Goal: Task Accomplishment & Management: Use online tool/utility

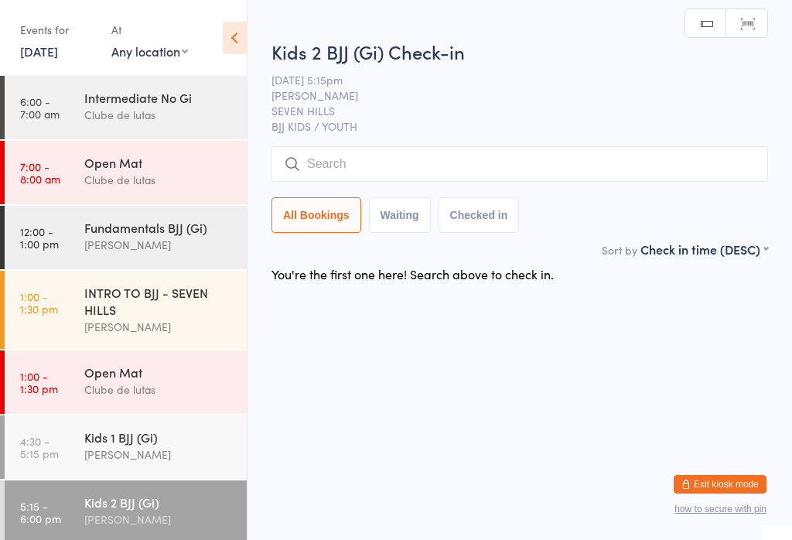
click at [650, 157] on input "search" at bounding box center [519, 164] width 497 height 36
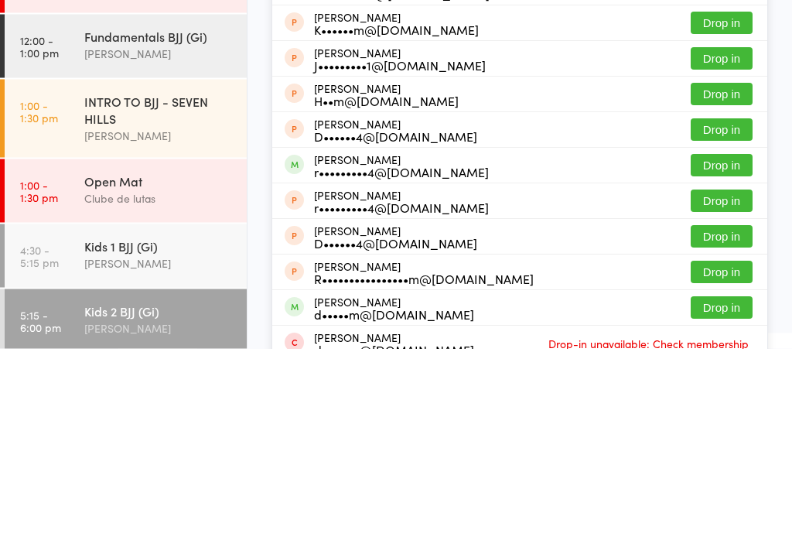
scroll to position [167, 0]
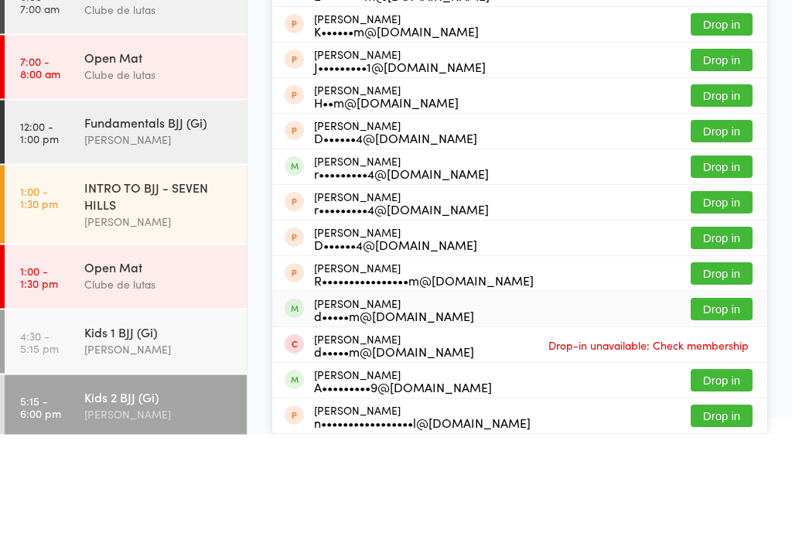
type input "[PERSON_NAME]"
click at [728, 404] on button "Drop in" at bounding box center [722, 415] width 62 height 22
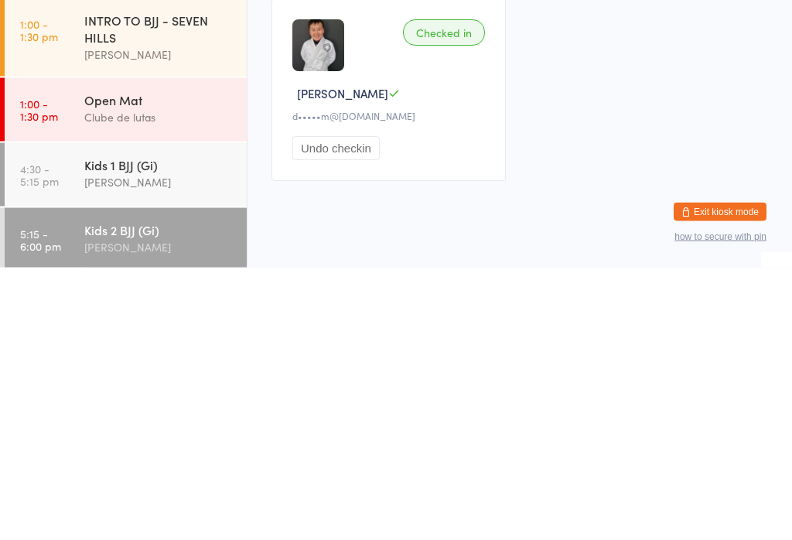
scroll to position [6, 0]
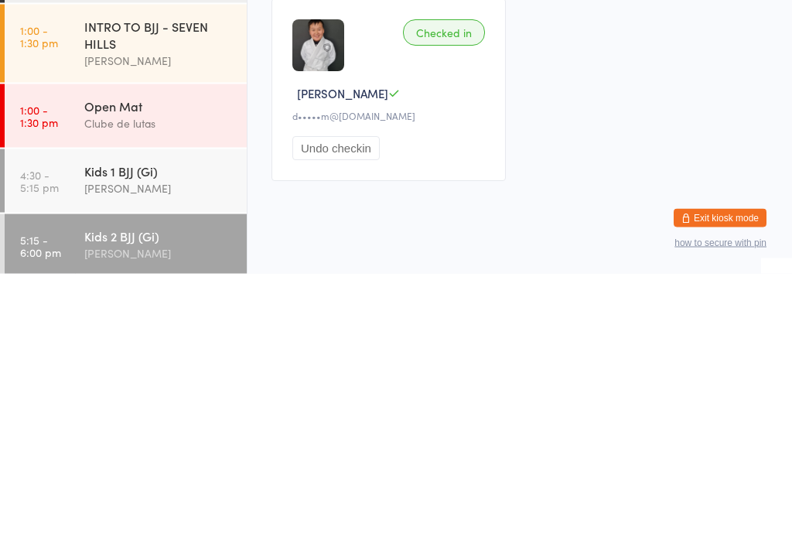
click at [198, 445] on div "Kids 1 BJJ (Gi)" at bounding box center [158, 436] width 149 height 17
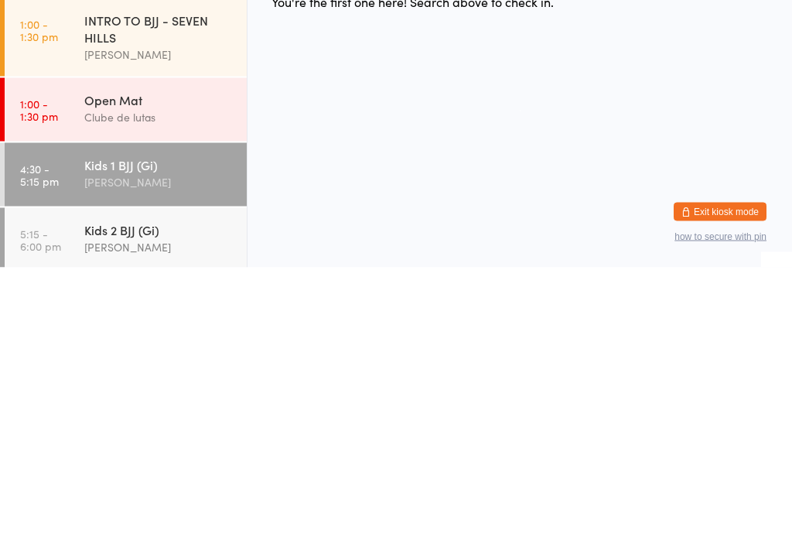
click at [732, 149] on input "search" at bounding box center [519, 164] width 497 height 36
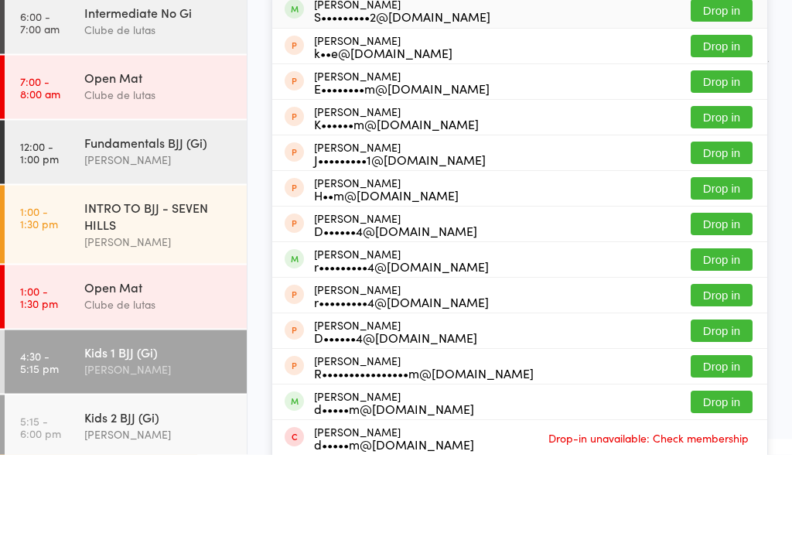
scroll to position [90, 0]
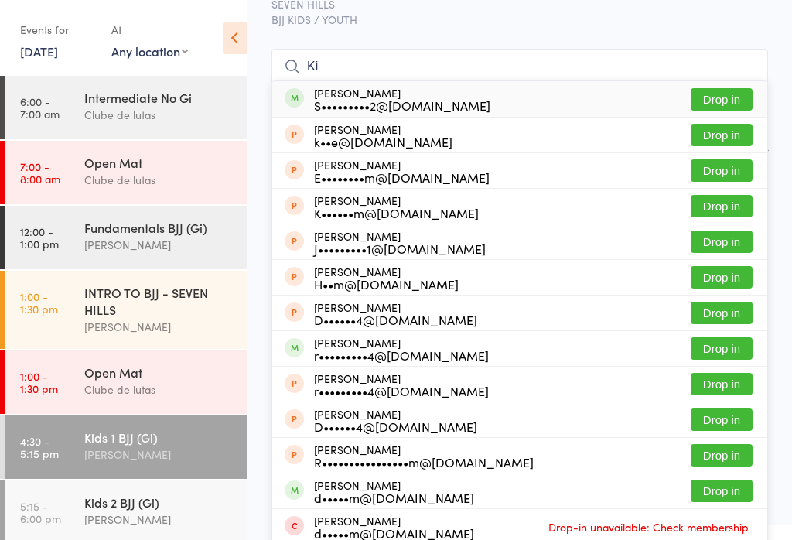
type input "K"
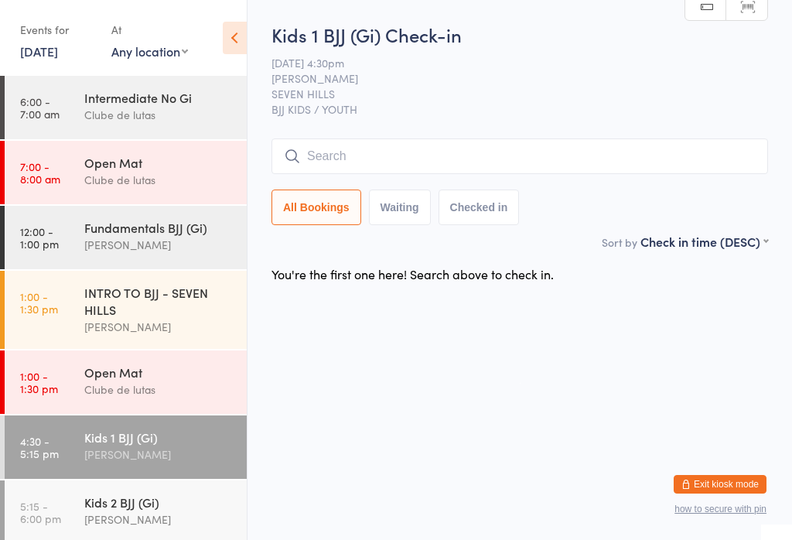
scroll to position [0, 0]
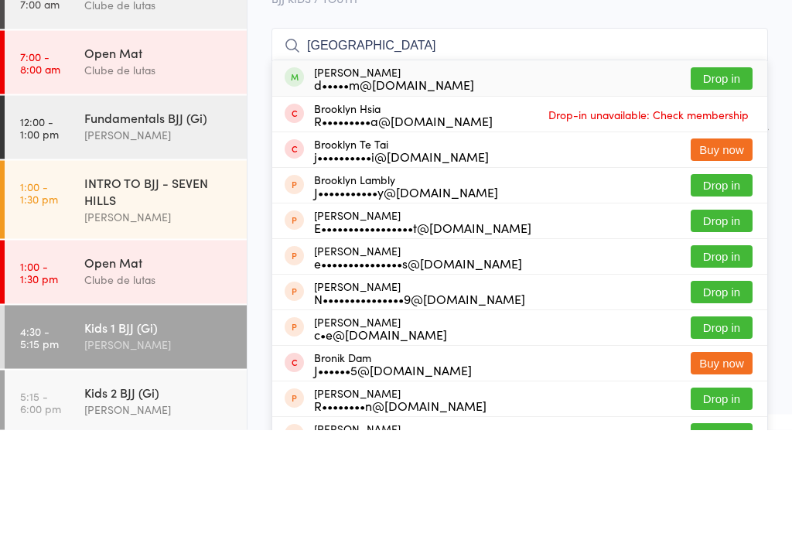
type input "[GEOGRAPHIC_DATA]"
click at [719, 178] on button "Drop in" at bounding box center [722, 189] width 62 height 22
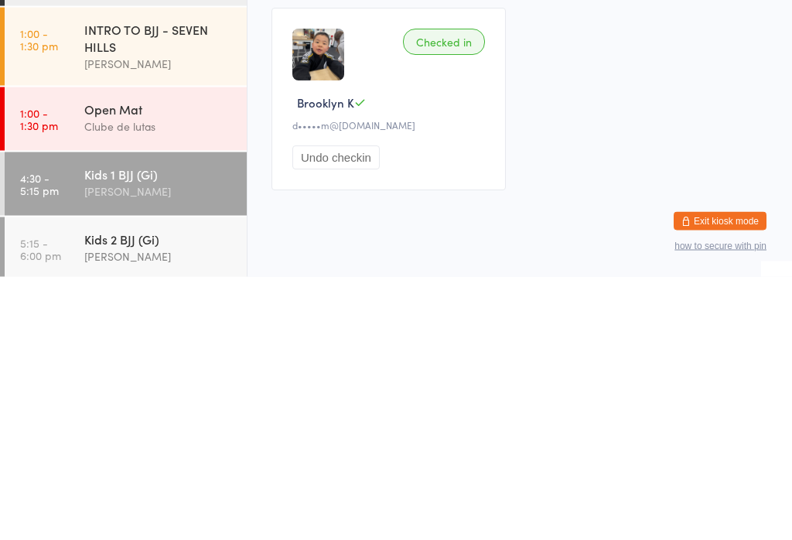
click at [444, 292] on div "Checked in" at bounding box center [444, 305] width 82 height 26
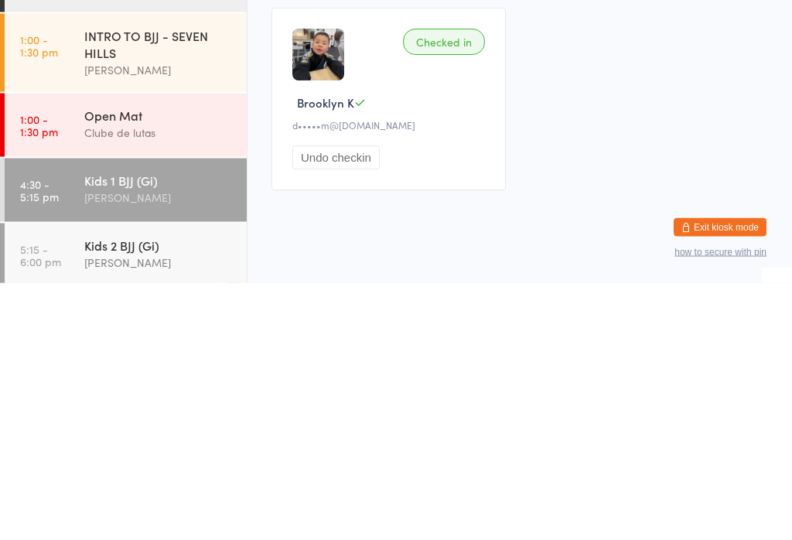
click at [348, 427] on button "Undo checkin" at bounding box center [335, 415] width 87 height 24
click at [490, 142] on input "search" at bounding box center [519, 150] width 497 height 36
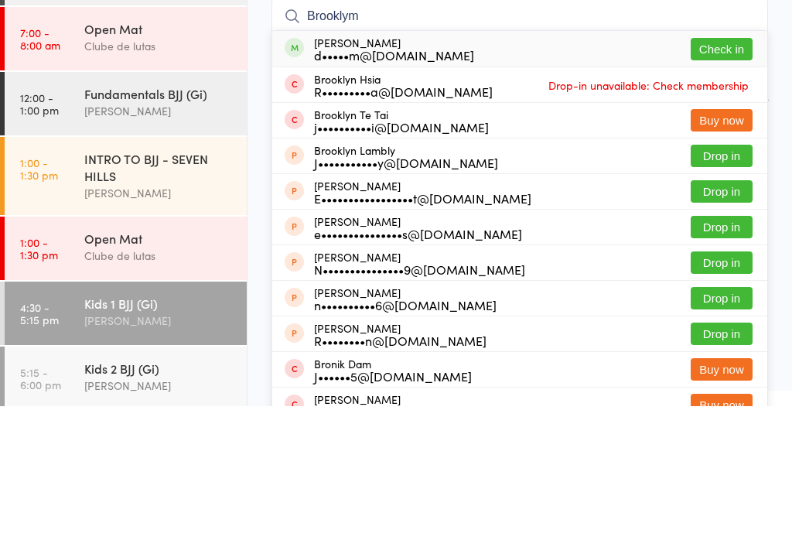
type input "Brooklym"
click at [725, 172] on button "Check in" at bounding box center [722, 183] width 62 height 22
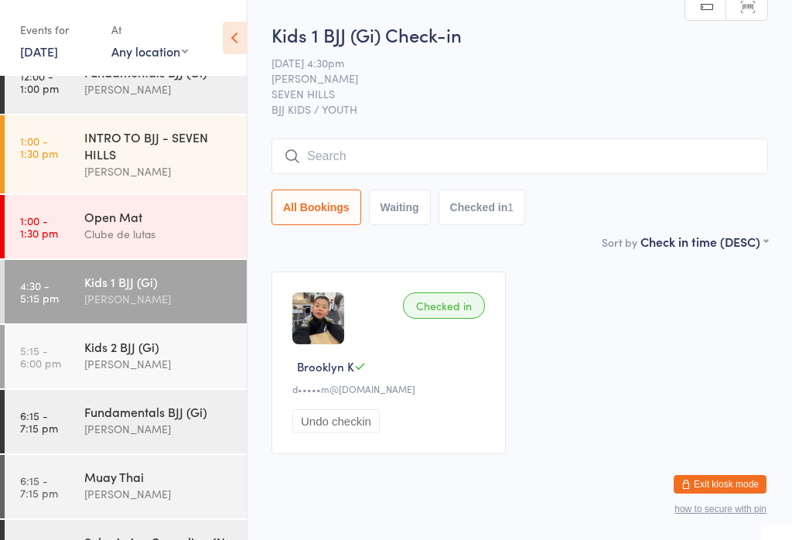
scroll to position [160, 0]
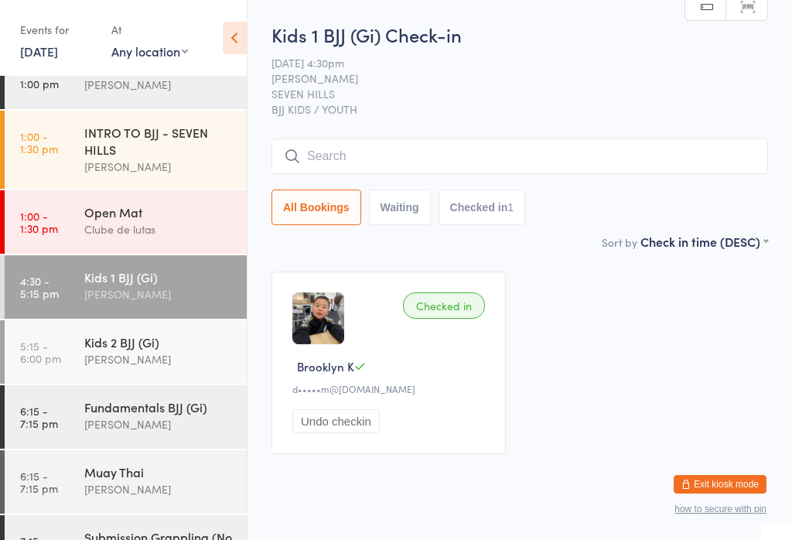
click at [111, 343] on div "Kids 2 BJJ (Gi)" at bounding box center [158, 341] width 149 height 17
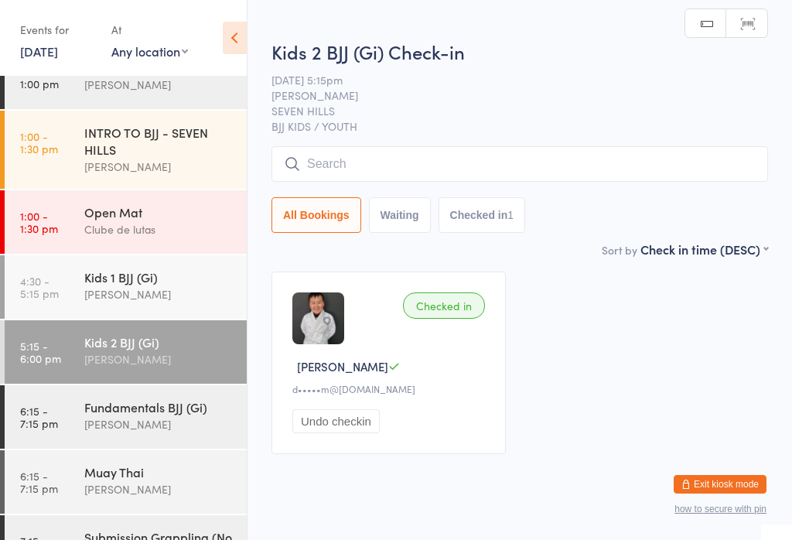
click at [106, 285] on div "Kids 1 BJJ (Gi)" at bounding box center [158, 276] width 149 height 17
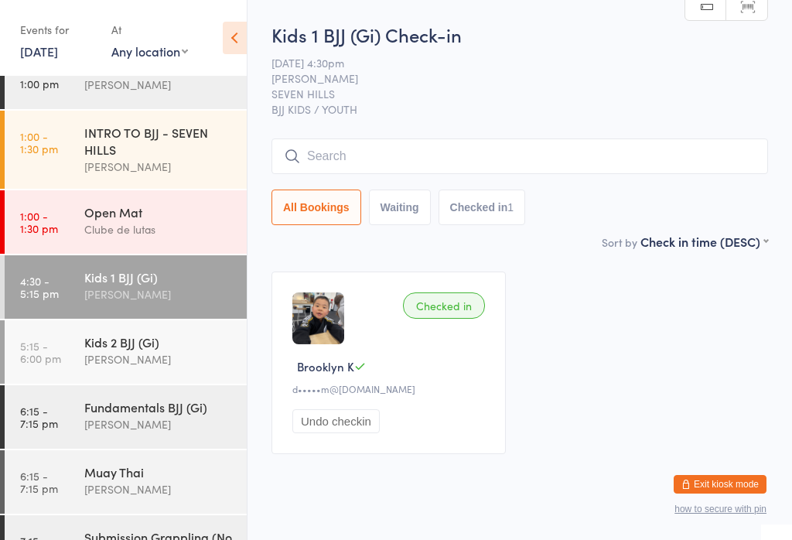
click at [462, 158] on input "search" at bounding box center [519, 156] width 497 height 36
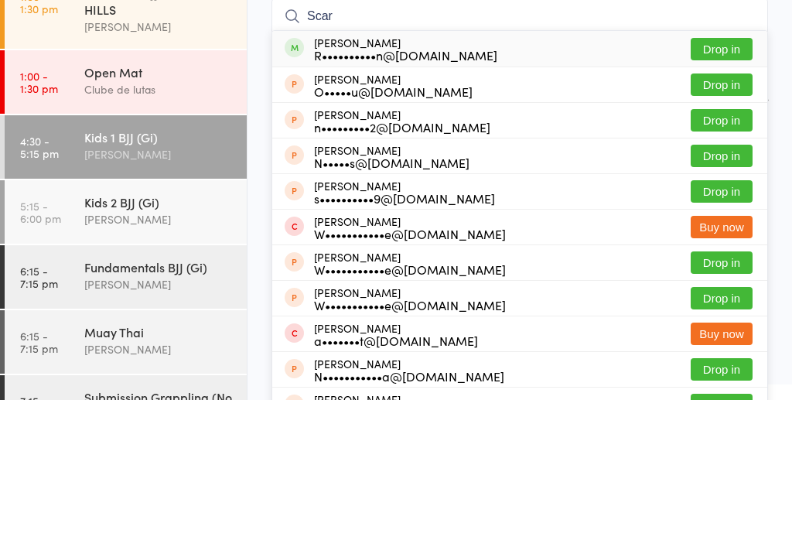
type input "Scar"
click at [736, 178] on button "Drop in" at bounding box center [722, 189] width 62 height 22
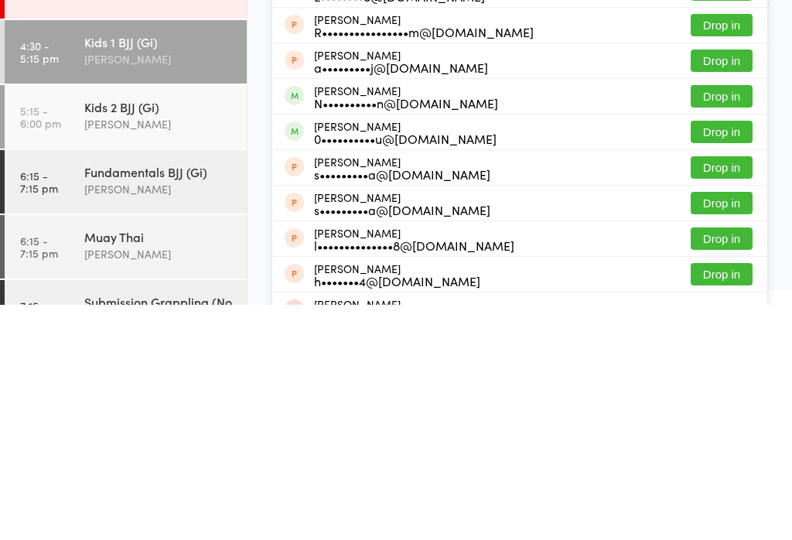
type input "[PERSON_NAME]"
click at [731, 320] on button "Drop in" at bounding box center [722, 331] width 62 height 22
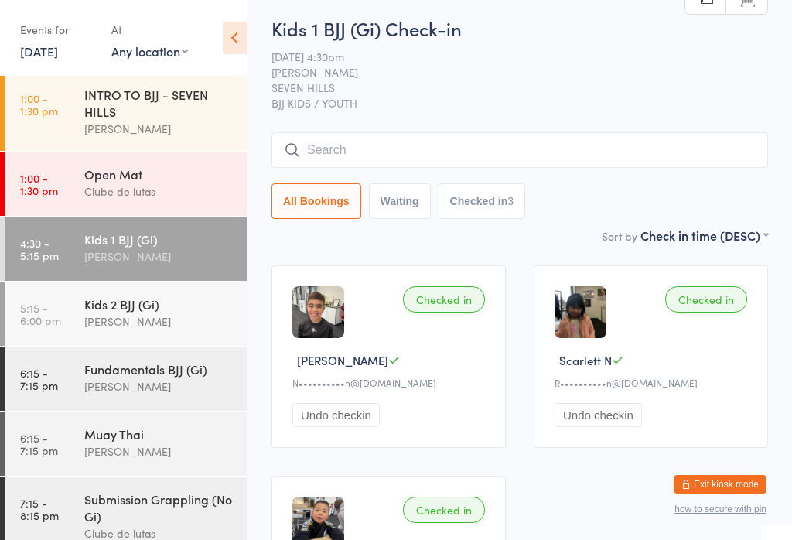
scroll to position [197, 0]
click at [195, 296] on div "Kids 2 BJJ (Gi) [PERSON_NAME]" at bounding box center [165, 313] width 162 height 61
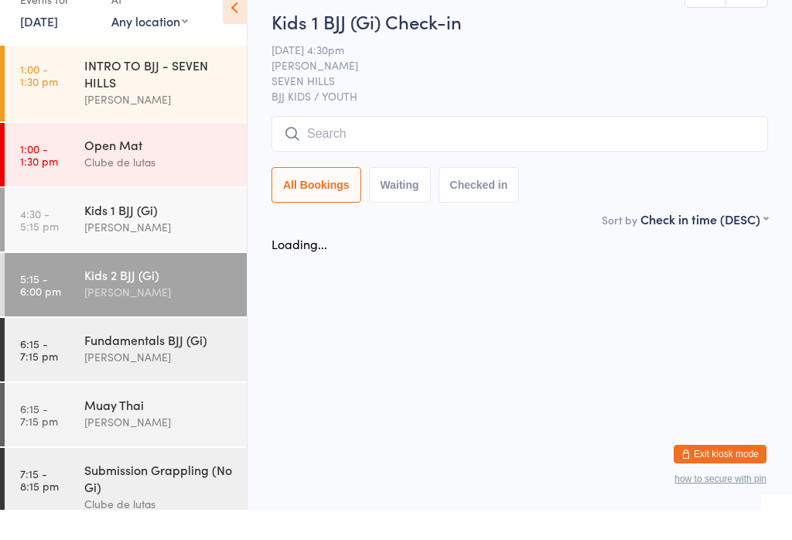
scroll to position [6, 0]
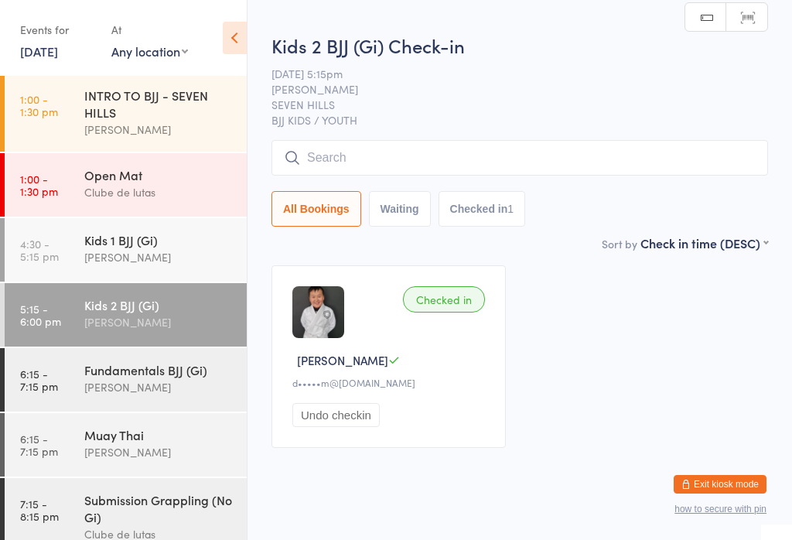
click at [156, 248] on div "Kids 1 BJJ (Gi)" at bounding box center [158, 239] width 149 height 17
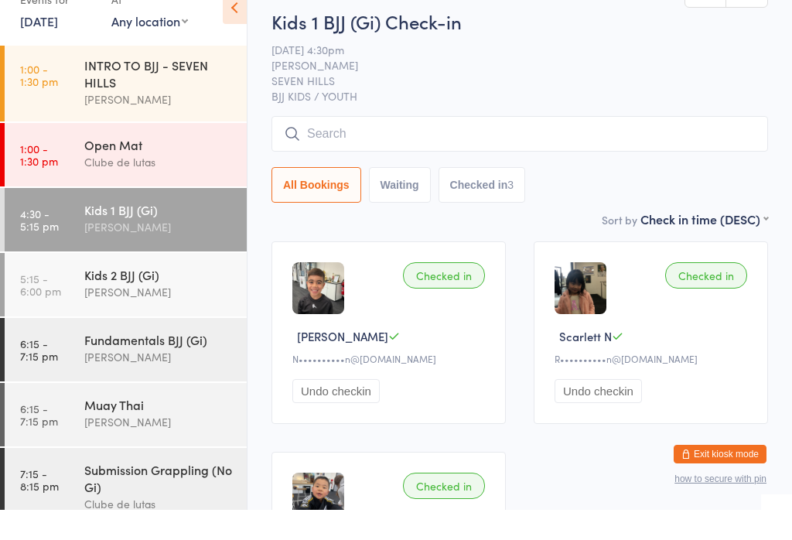
scroll to position [6, 0]
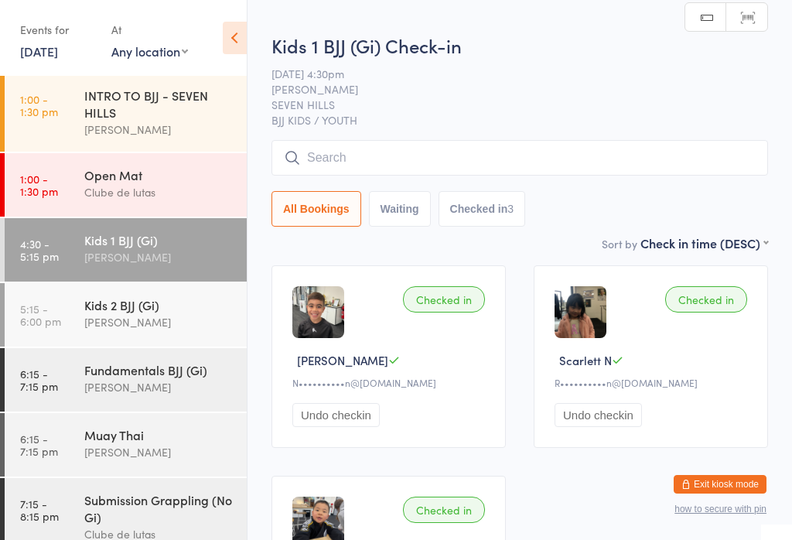
click at [131, 301] on div "Kids 2 BJJ (Gi)" at bounding box center [158, 304] width 149 height 17
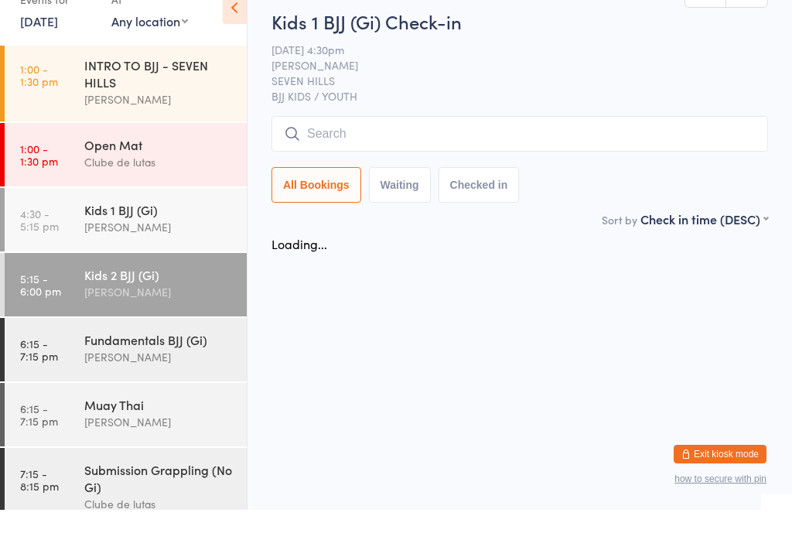
scroll to position [6, 0]
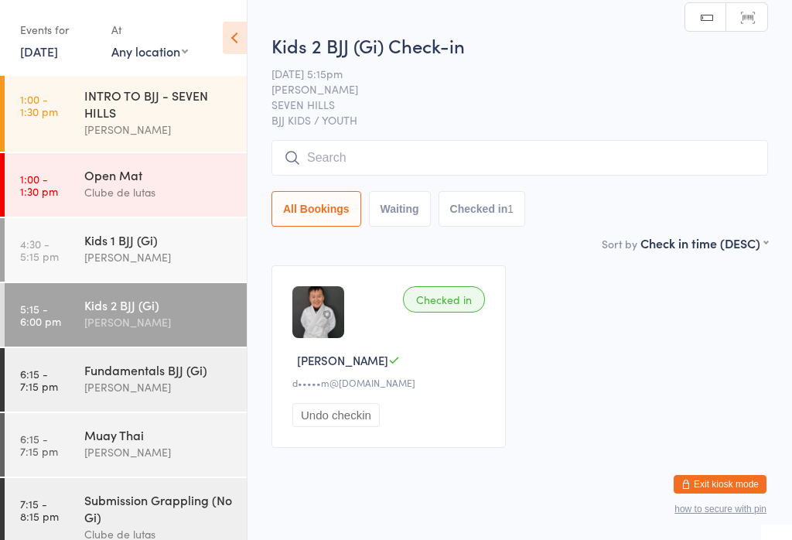
click at [503, 162] on input "search" at bounding box center [519, 158] width 497 height 36
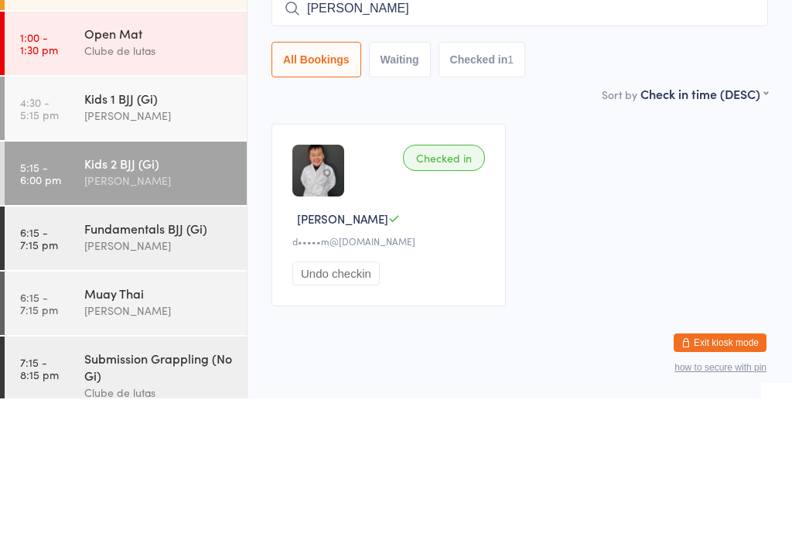
type input "[PERSON_NAME]"
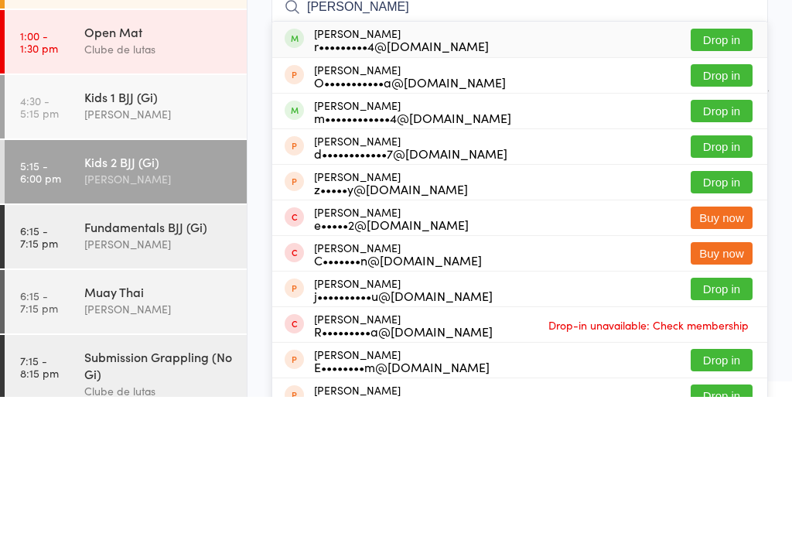
click at [740, 172] on button "Drop in" at bounding box center [722, 183] width 62 height 22
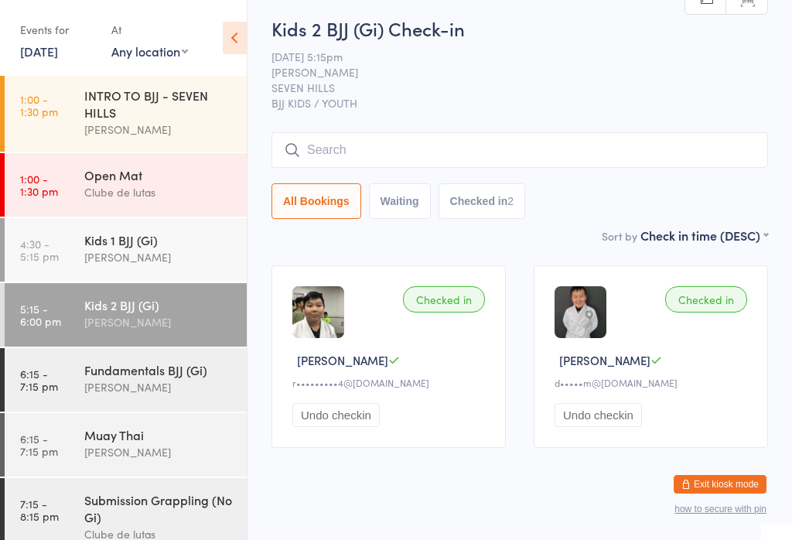
click at [385, 139] on input "search" at bounding box center [519, 150] width 497 height 36
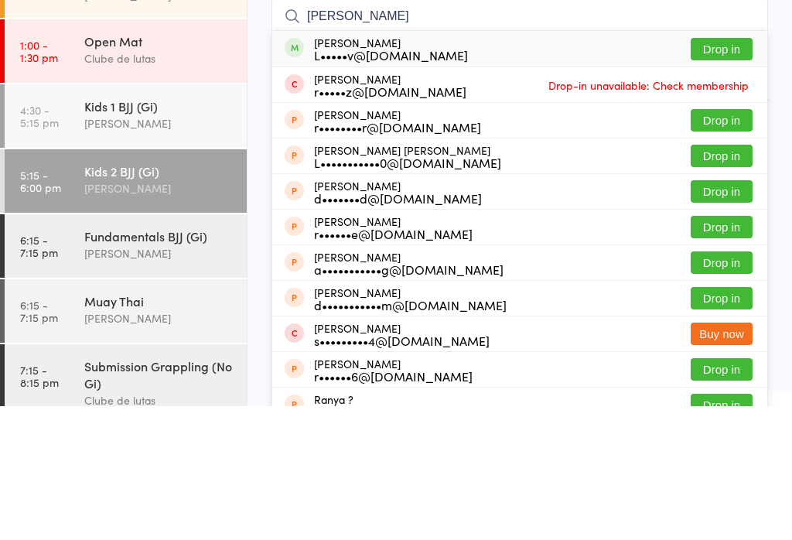
type input "[PERSON_NAME]"
click at [713, 172] on button "Drop in" at bounding box center [722, 183] width 62 height 22
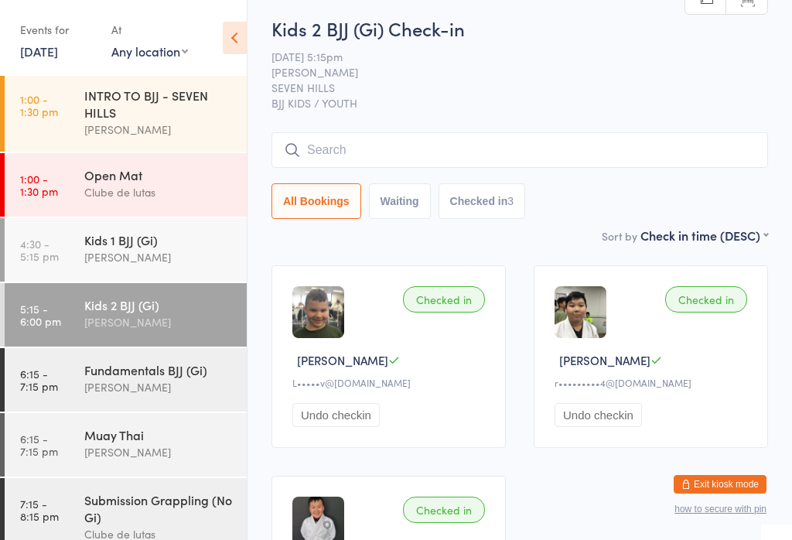
click at [657, 141] on input "search" at bounding box center [519, 150] width 497 height 36
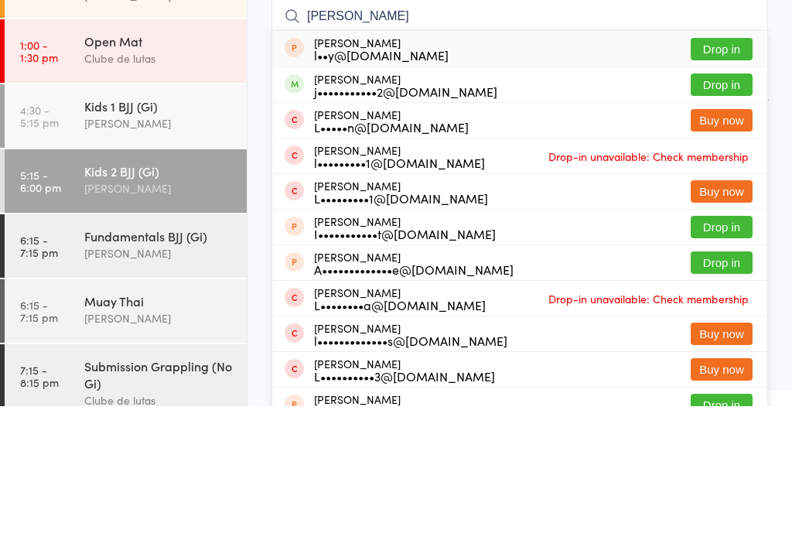
type input "[PERSON_NAME]"
click at [740, 207] on button "Drop in" at bounding box center [722, 218] width 62 height 22
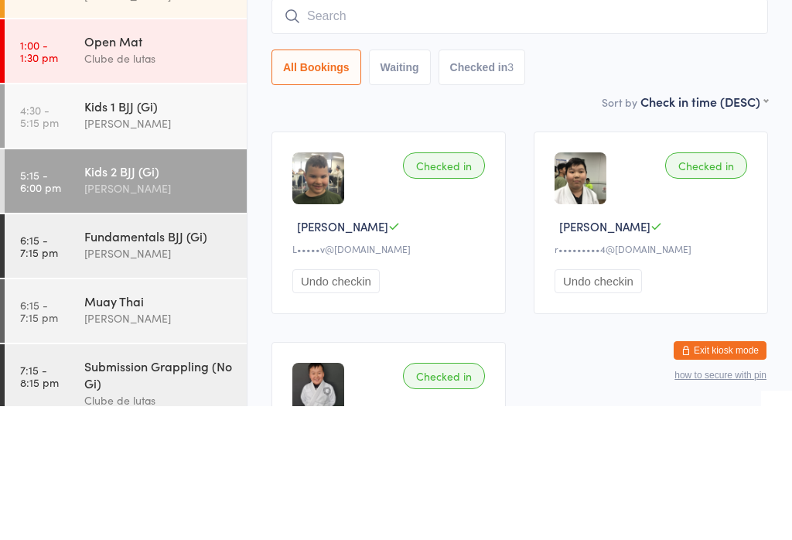
scroll to position [140, 0]
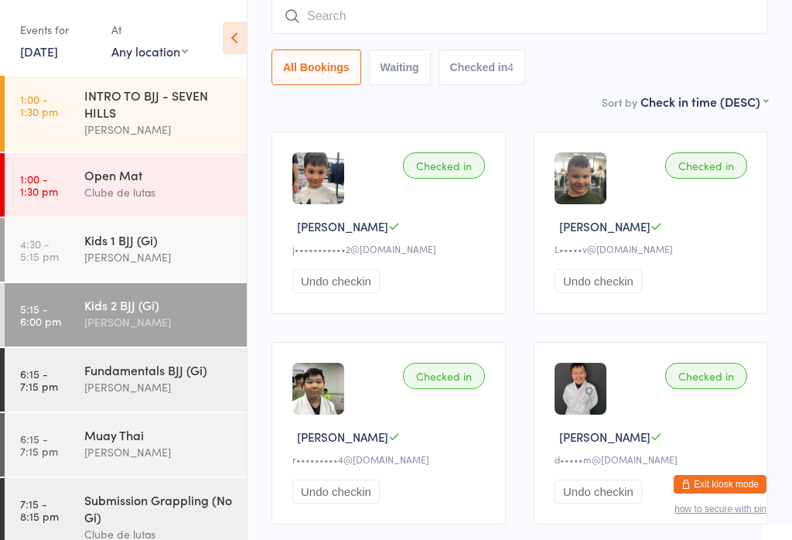
click at [462, 21] on input "search" at bounding box center [519, 16] width 497 height 36
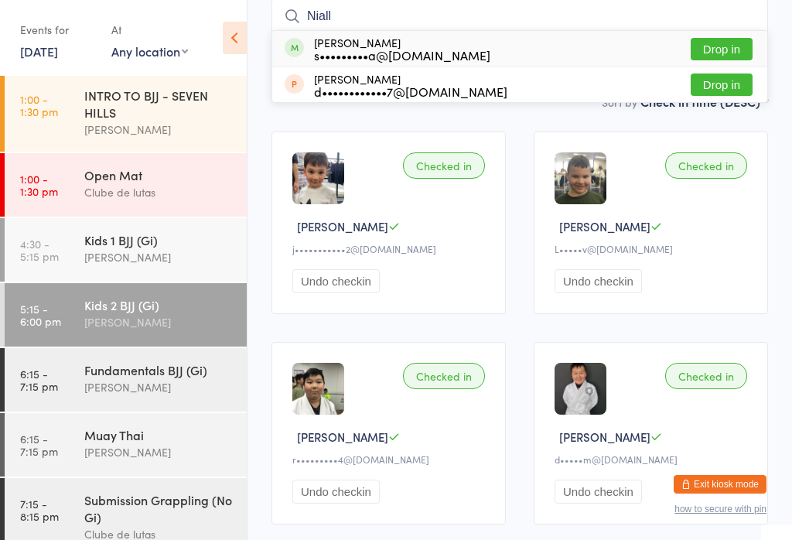
type input "Niall"
click at [727, 48] on button "Drop in" at bounding box center [722, 49] width 62 height 22
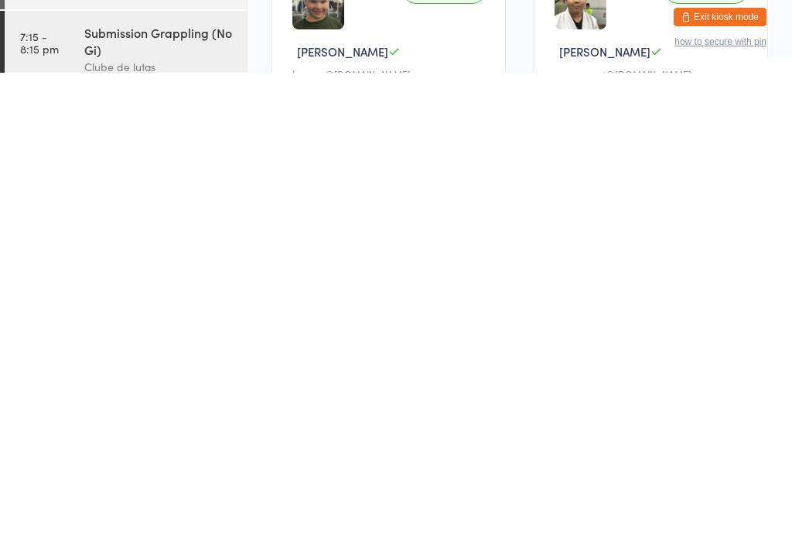
scroll to position [57, 0]
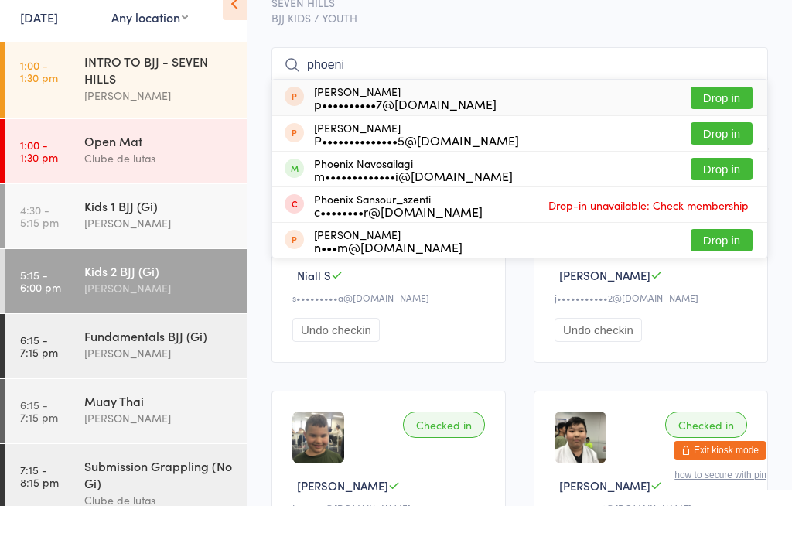
type input "phoeni"
click at [712, 192] on button "Drop in" at bounding box center [722, 203] width 62 height 22
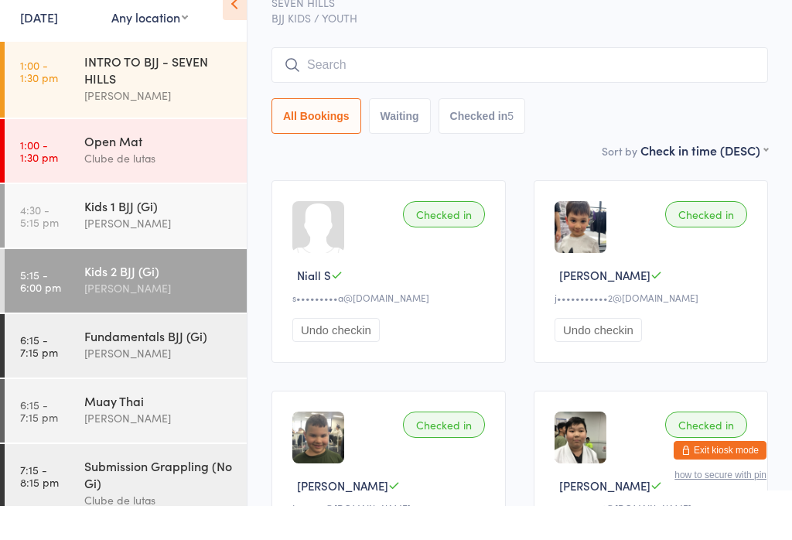
scroll to position [91, 0]
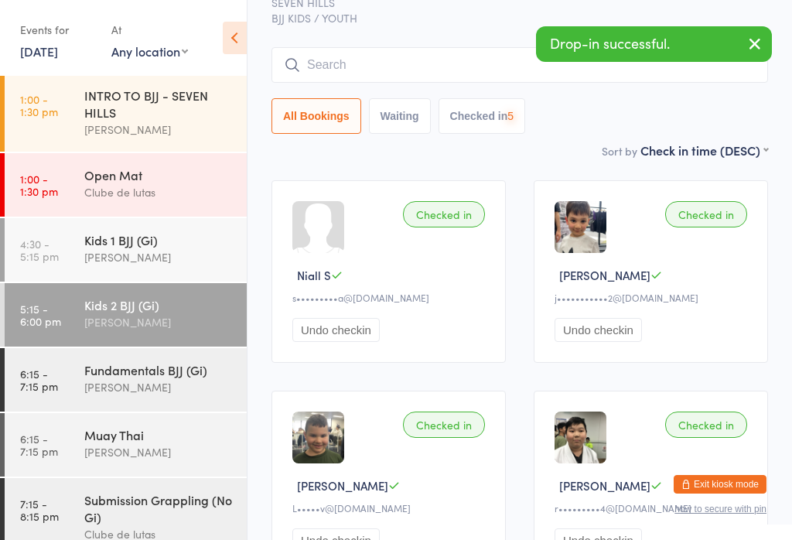
click at [497, 50] on input "search" at bounding box center [519, 65] width 497 height 36
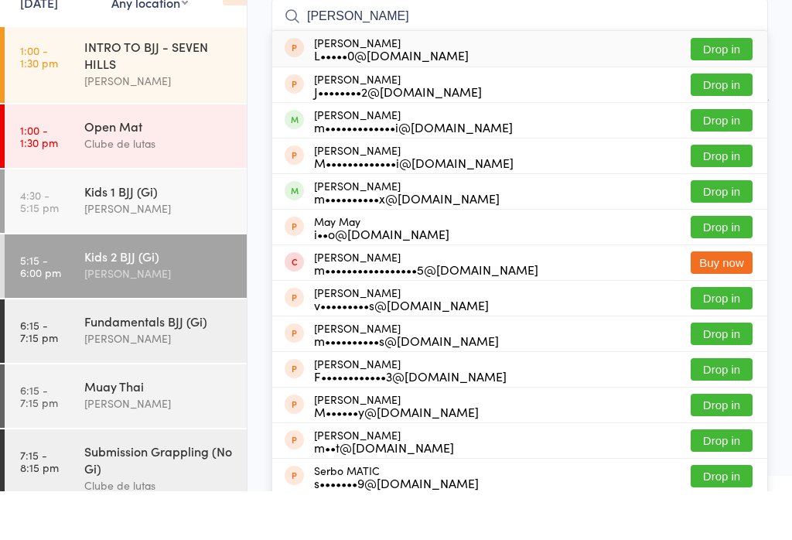
type input "[PERSON_NAME]"
click at [728, 158] on button "Drop in" at bounding box center [722, 169] width 62 height 22
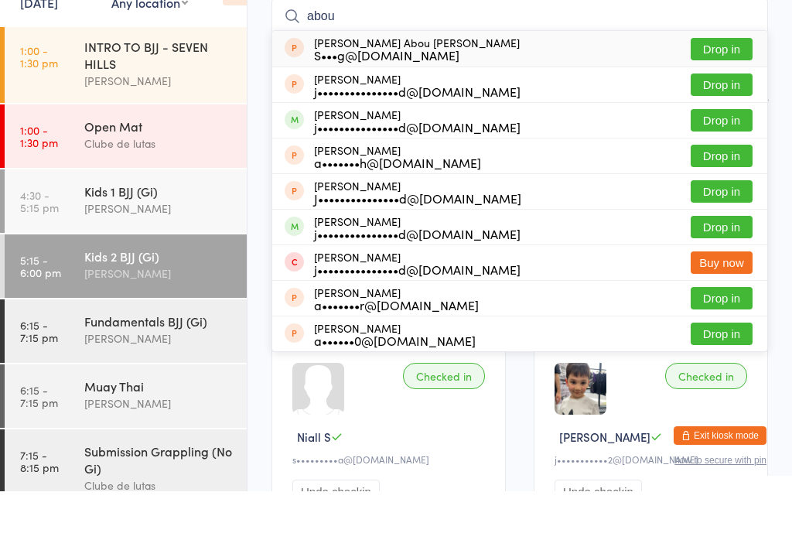
type input "abou"
click at [731, 158] on button "Drop in" at bounding box center [722, 169] width 62 height 22
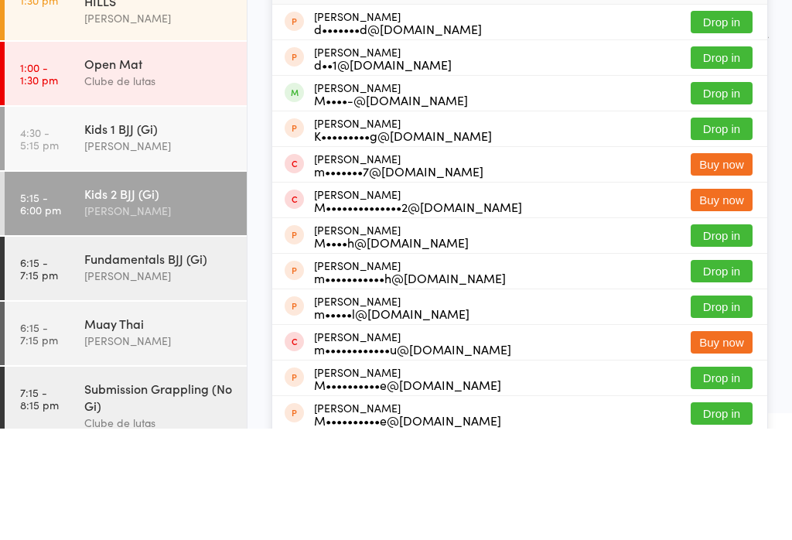
scroll to position [34, 0]
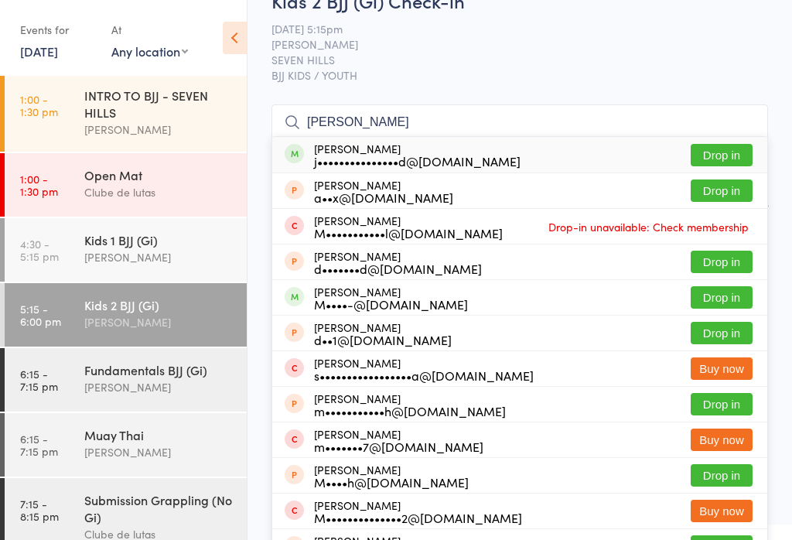
type input "[PERSON_NAME]"
click at [445, 142] on div "[PERSON_NAME] j•••••••••••••••d@[DOMAIN_NAME] Drop in" at bounding box center [519, 155] width 495 height 36
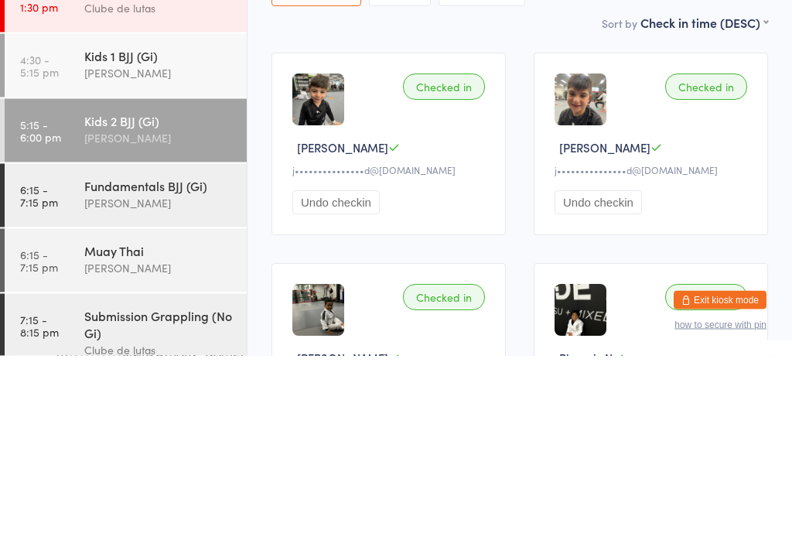
click at [625, 237] on div "Checked in [PERSON_NAME] A j•••••••••••••••d@[DOMAIN_NAME] Undo checkin" at bounding box center [651, 328] width 234 height 183
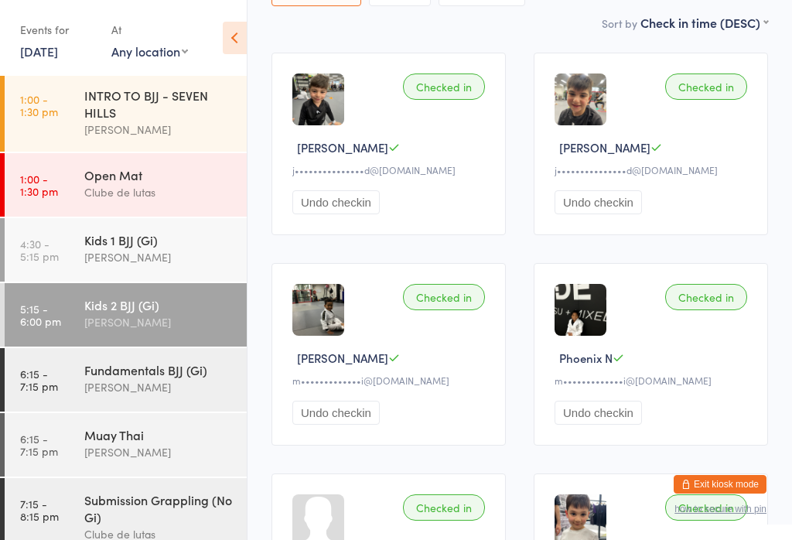
click at [598, 95] on img at bounding box center [581, 99] width 52 height 52
click at [603, 103] on img at bounding box center [581, 99] width 52 height 52
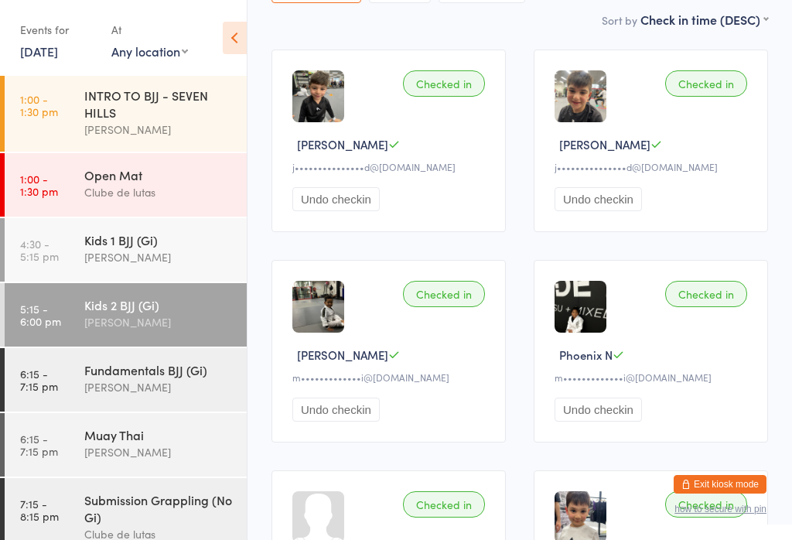
scroll to position [243, 0]
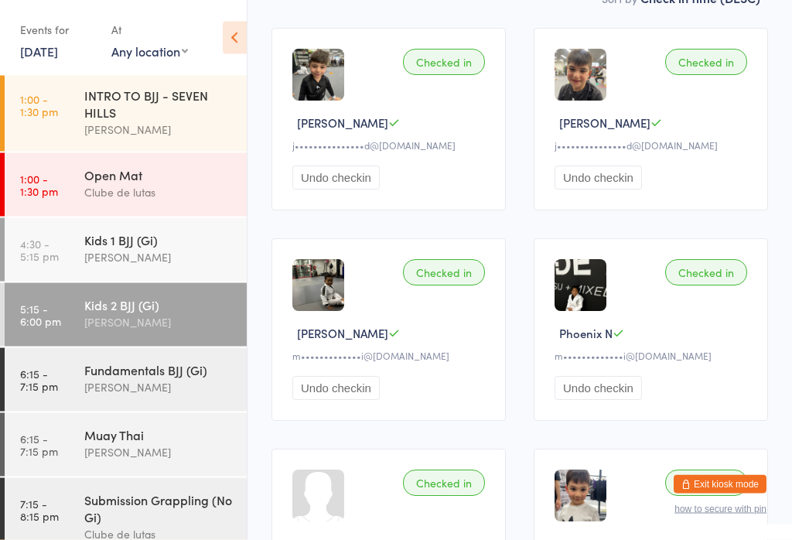
click at [632, 82] on div "Checked in [PERSON_NAME] A j•••••••••••••••d@[DOMAIN_NAME] Undo checkin" at bounding box center [651, 120] width 234 height 183
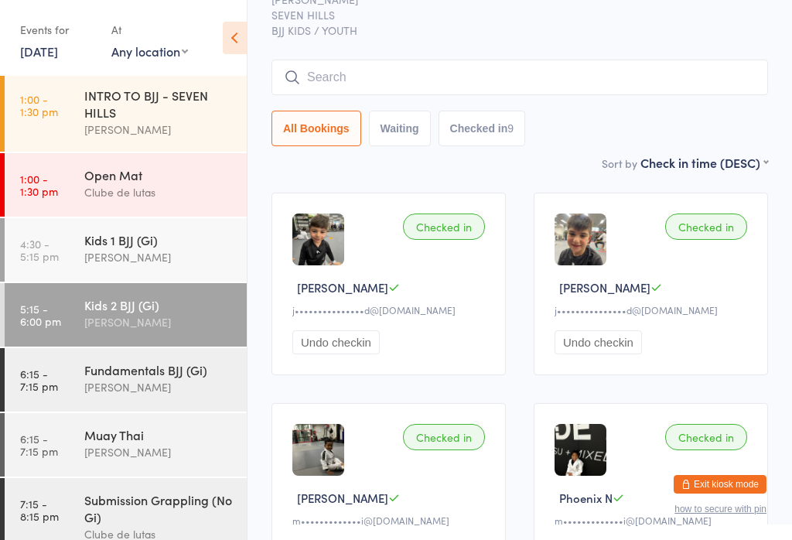
scroll to position [0, 0]
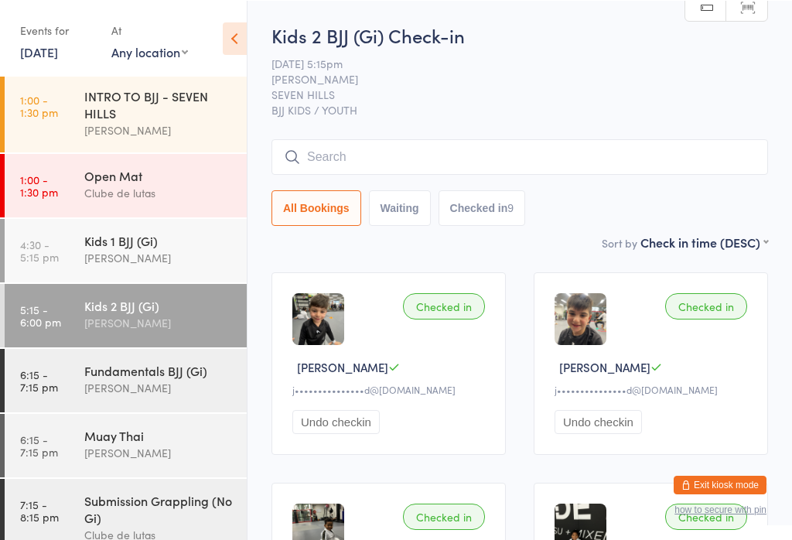
click at [460, 142] on input "search" at bounding box center [519, 156] width 497 height 36
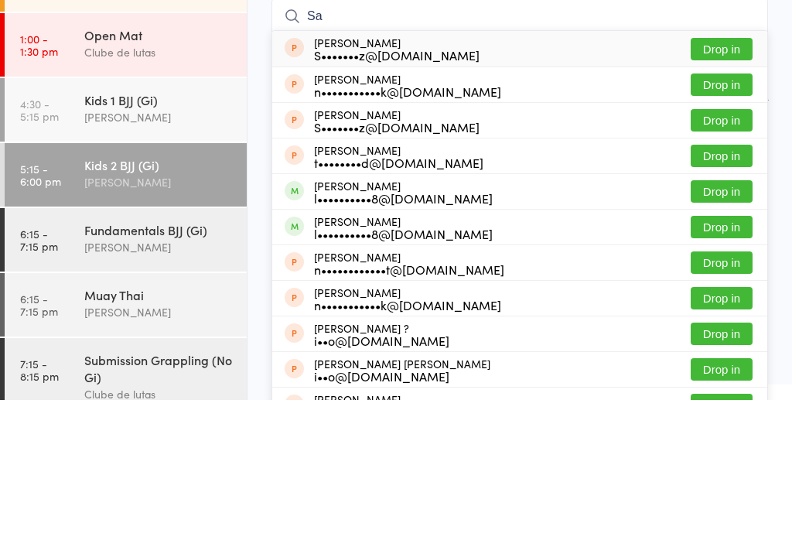
type input "S"
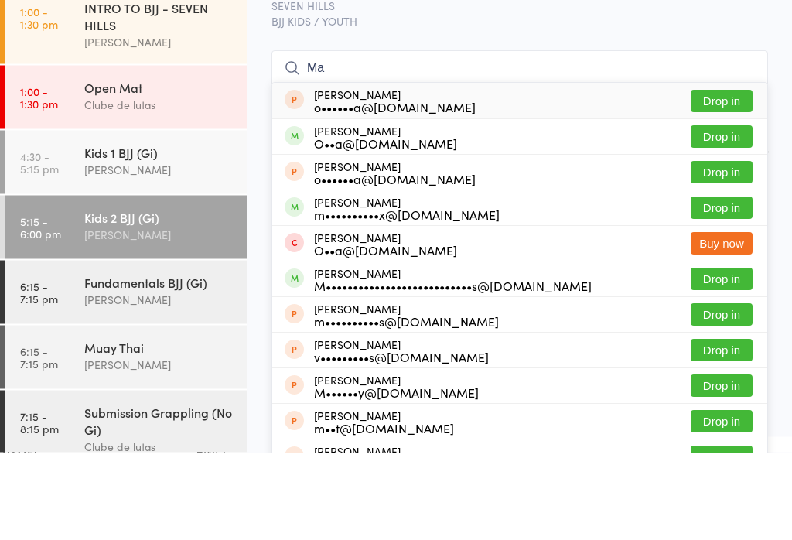
type input "M"
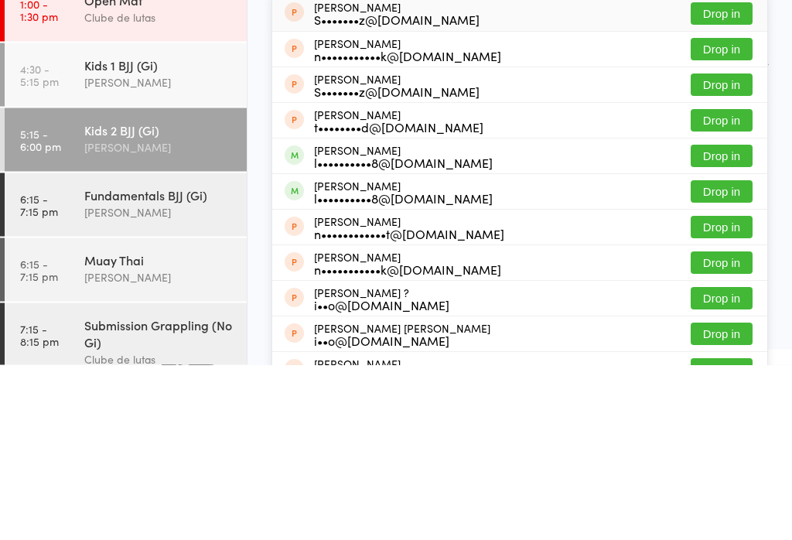
type input "Saad"
click at [746, 356] on button "Drop in" at bounding box center [722, 367] width 62 height 22
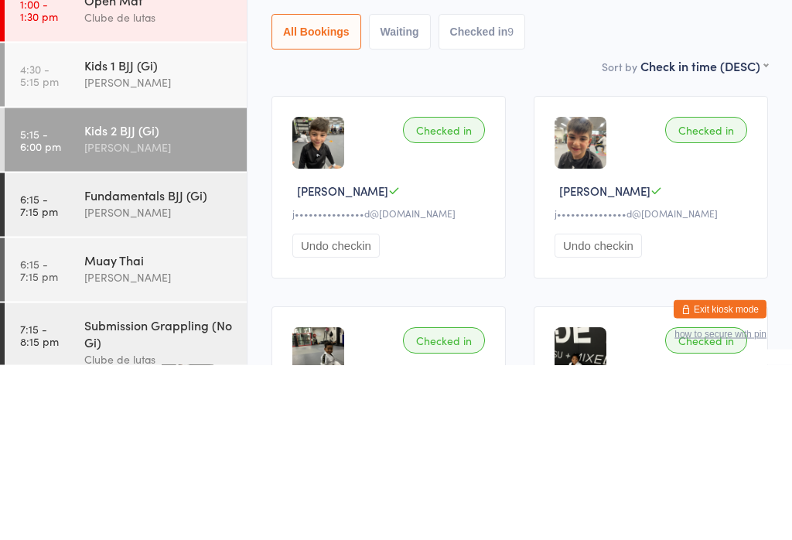
scroll to position [176, 0]
